Goal: Information Seeking & Learning: Learn about a topic

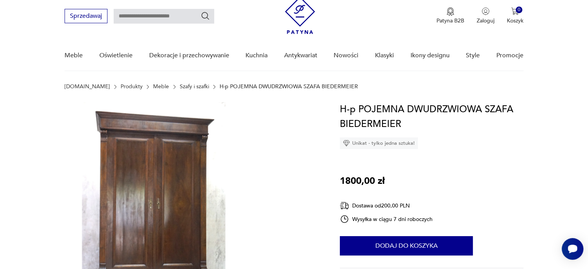
scroll to position [13, 0]
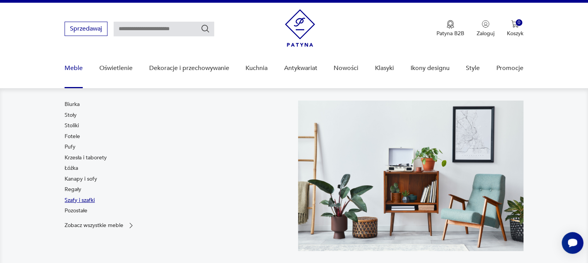
click at [80, 197] on link "Szafy i szafki" at bounding box center [80, 200] width 30 height 8
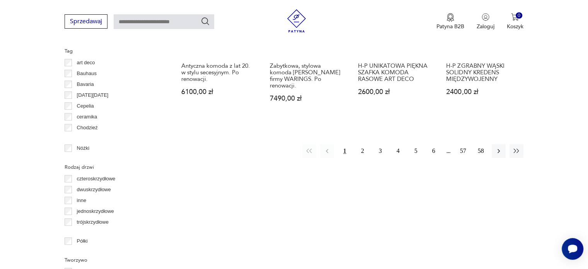
scroll to position [823, 0]
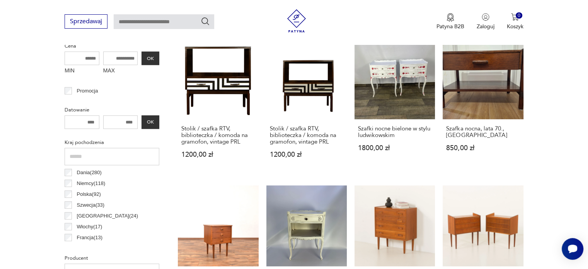
scroll to position [295, 0]
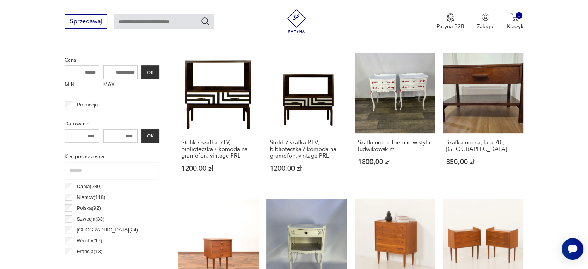
click at [120, 75] on input "MAX" at bounding box center [120, 72] width 35 height 14
drag, startPoint x: 125, startPoint y: 73, endPoint x: 100, endPoint y: 69, distance: 25.8
click at [100, 69] on div "MIN MAX OK" at bounding box center [112, 78] width 95 height 26
click at [114, 71] on input "MAX" at bounding box center [120, 72] width 35 height 14
drag, startPoint x: 113, startPoint y: 71, endPoint x: 109, endPoint y: 71, distance: 4.3
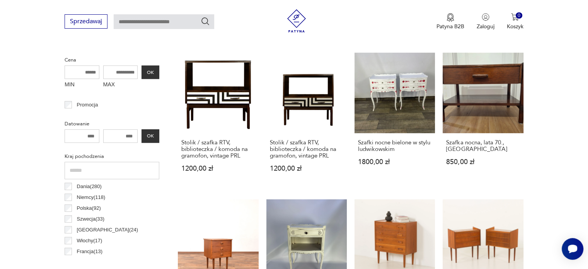
click at [109, 71] on input "MAX" at bounding box center [120, 72] width 35 height 14
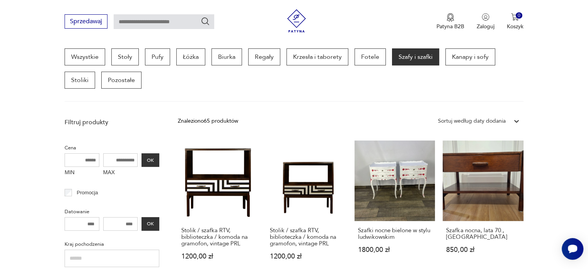
scroll to position [205, 0]
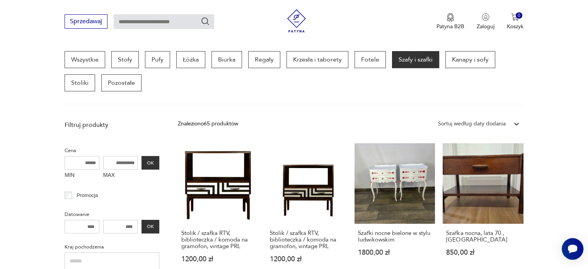
click at [115, 162] on input "MAX" at bounding box center [120, 163] width 35 height 14
click at [117, 163] on input "MAX" at bounding box center [120, 163] width 35 height 14
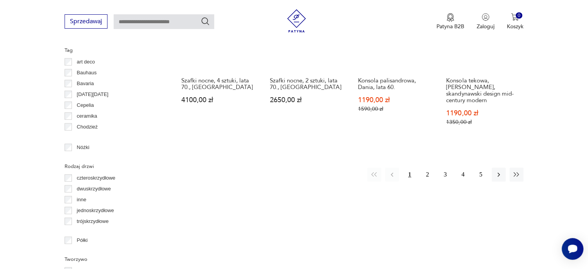
scroll to position [823, 0]
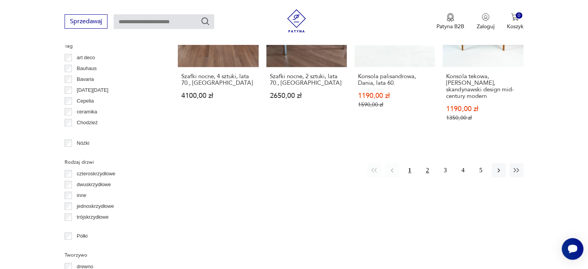
click at [428, 163] on button "2" at bounding box center [427, 170] width 14 height 14
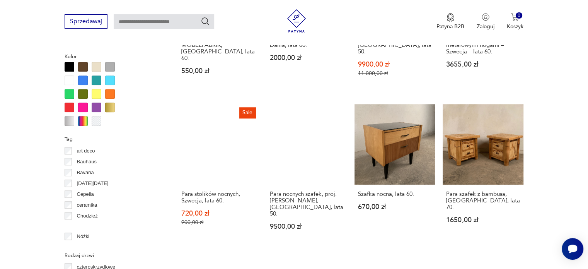
scroll to position [733, 0]
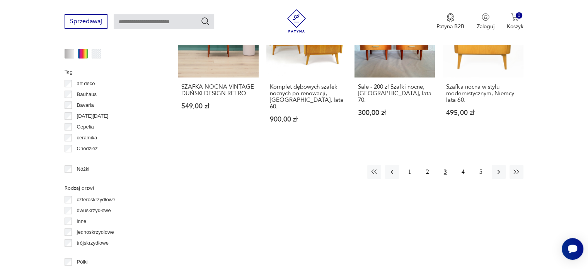
scroll to position [798, 0]
click at [465, 164] on button "4" at bounding box center [463, 171] width 14 height 14
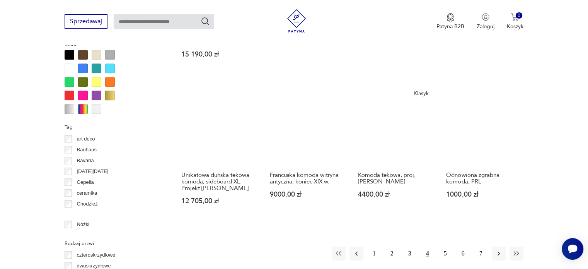
scroll to position [771, 0]
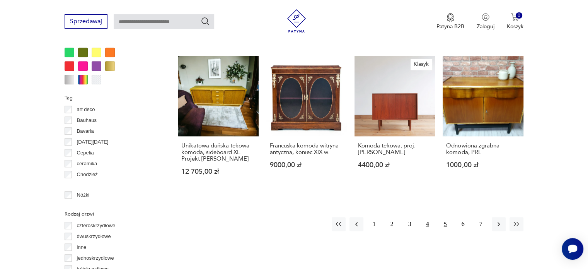
click at [447, 217] on button "5" at bounding box center [445, 224] width 14 height 14
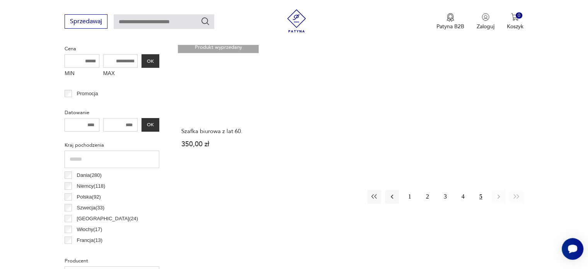
scroll to position [308, 0]
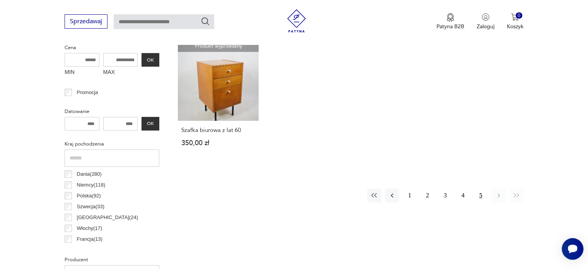
scroll to position [771, 0]
